Goal: Find specific page/section: Find specific page/section

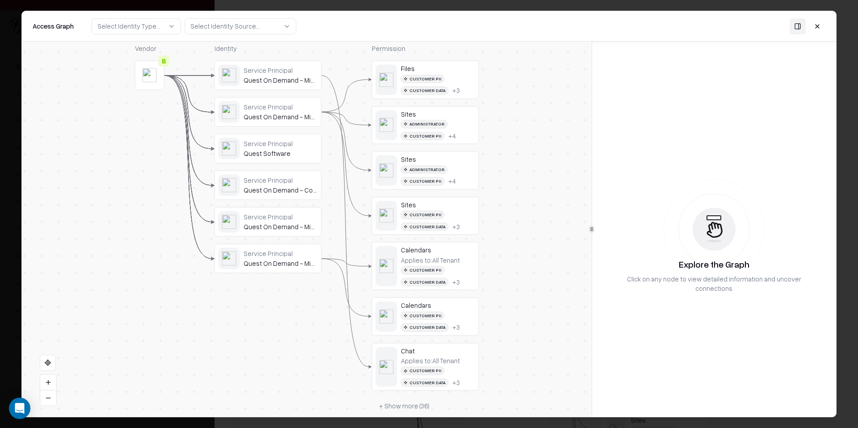
scroll to position [77, 0]
click at [442, 305] on div "Calendars" at bounding box center [438, 305] width 74 height 8
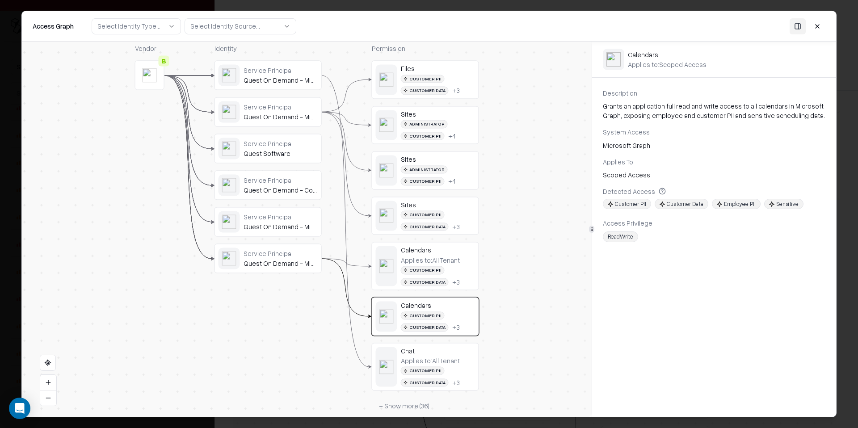
click at [471, 96] on div "Files Customer PII Customer Data + 3" at bounding box center [425, 79] width 106 height 37
click at [447, 128] on div "Administrator Customer PII + 4" at bounding box center [438, 130] width 74 height 20
click at [446, 96] on div "Files Customer PII Customer Data + 3" at bounding box center [425, 79] width 106 height 37
click at [446, 164] on div "Sites Administrator Customer PII + 4" at bounding box center [438, 171] width 74 height 30
click at [469, 238] on div "Files Customer PII Customer Data + 3 Sites Administrator Customer PII + 4 Sites…" at bounding box center [425, 237] width 107 height 353
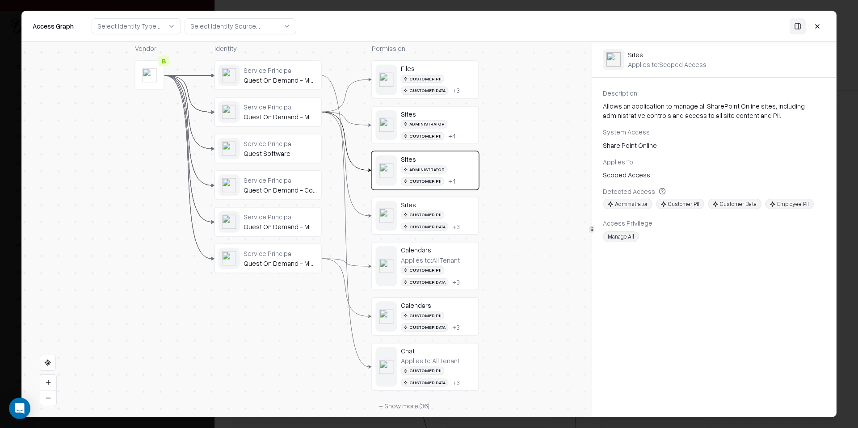
click at [463, 218] on div "Customer PII Customer Data + 3" at bounding box center [438, 221] width 74 height 20
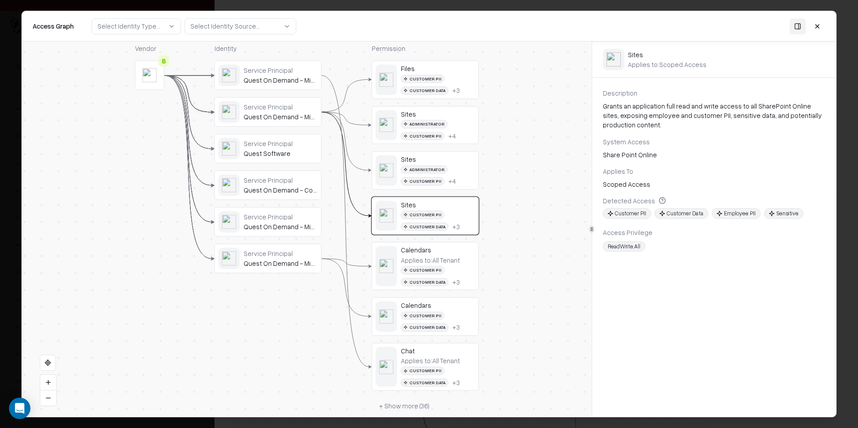
click at [452, 254] on div "Calendars Applies to: All Tenant Customer PII Customer Data + 3" at bounding box center [438, 266] width 74 height 40
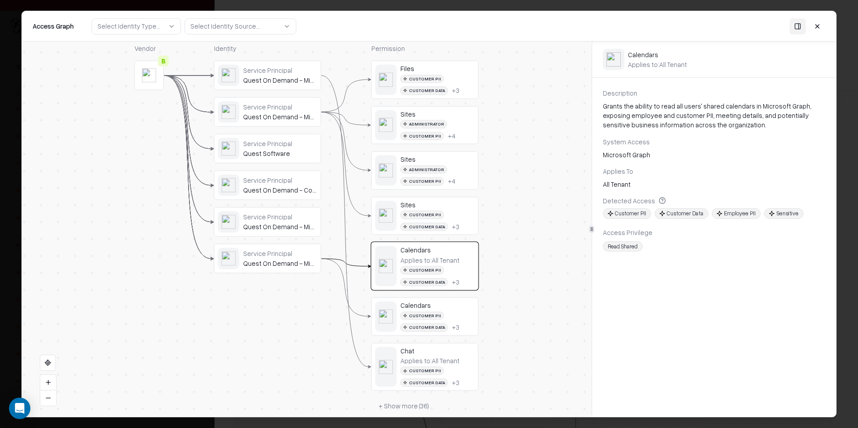
click at [451, 306] on div "Calendars" at bounding box center [437, 305] width 74 height 8
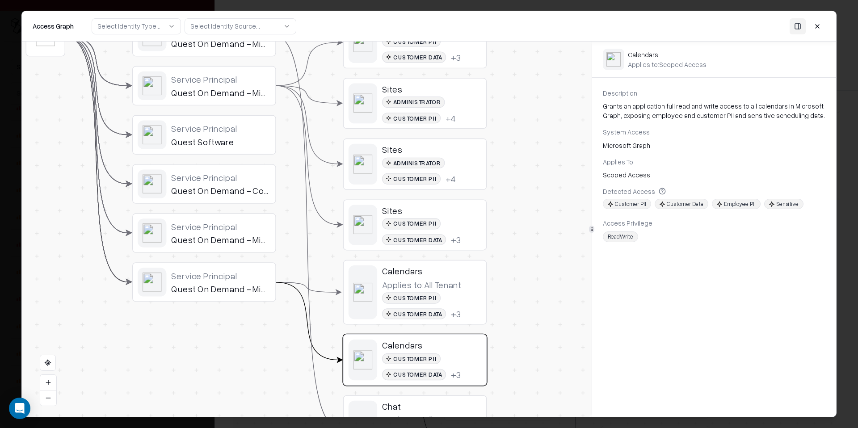
drag, startPoint x: 503, startPoint y: 210, endPoint x: 495, endPoint y: 223, distance: 14.6
click at [495, 223] on div "Vendor B Identity Service Principal Quest On Demand - Migration - Teams Service…" at bounding box center [307, 229] width 570 height 375
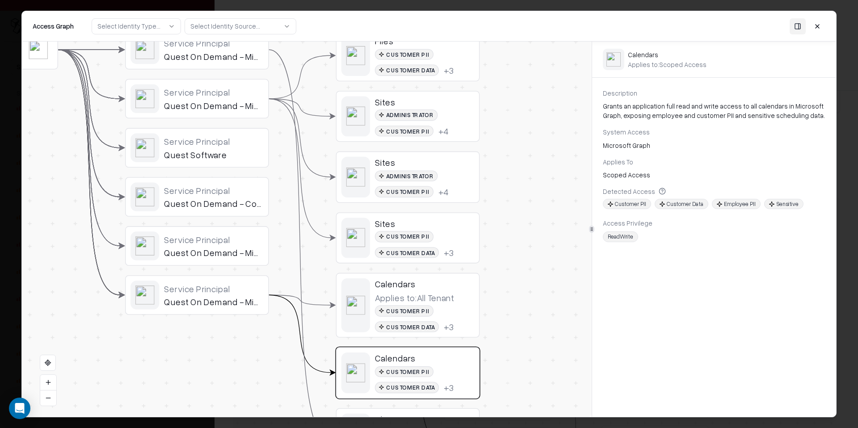
drag, startPoint x: 497, startPoint y: 207, endPoint x: 490, endPoint y: 220, distance: 14.8
click at [490, 220] on div "Vendor B Identity Service Principal Quest On Demand - Migration - Teams Service…" at bounding box center [307, 229] width 570 height 375
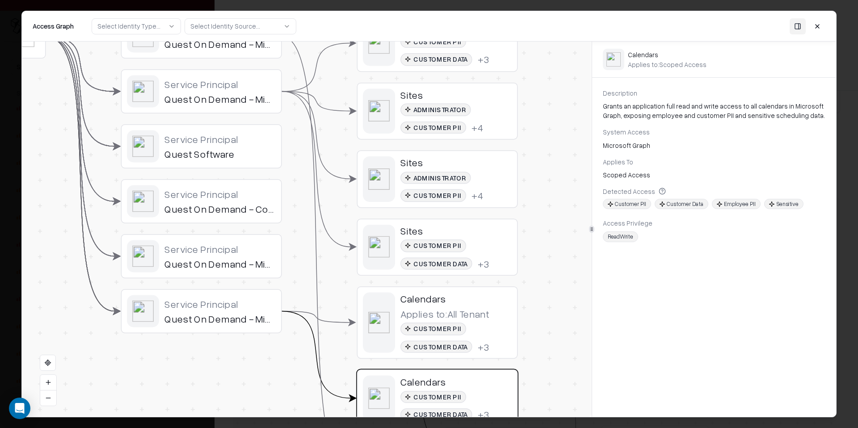
drag, startPoint x: 464, startPoint y: 206, endPoint x: 509, endPoint y: 191, distance: 48.2
